Goal: Entertainment & Leisure: Consume media (video, audio)

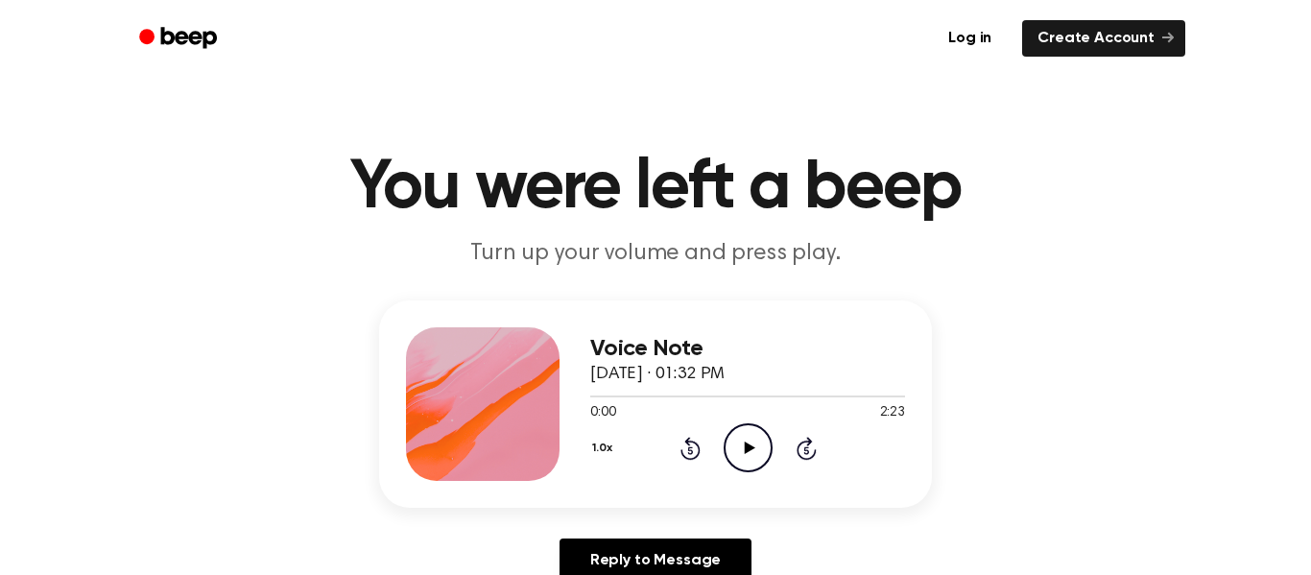
click at [752, 445] on icon "Play Audio" at bounding box center [748, 447] width 49 height 49
click at [747, 443] on icon "Play Audio" at bounding box center [748, 447] width 49 height 49
click at [741, 449] on icon "Play Audio" at bounding box center [748, 447] width 49 height 49
